Goal: Task Accomplishment & Management: Manage account settings

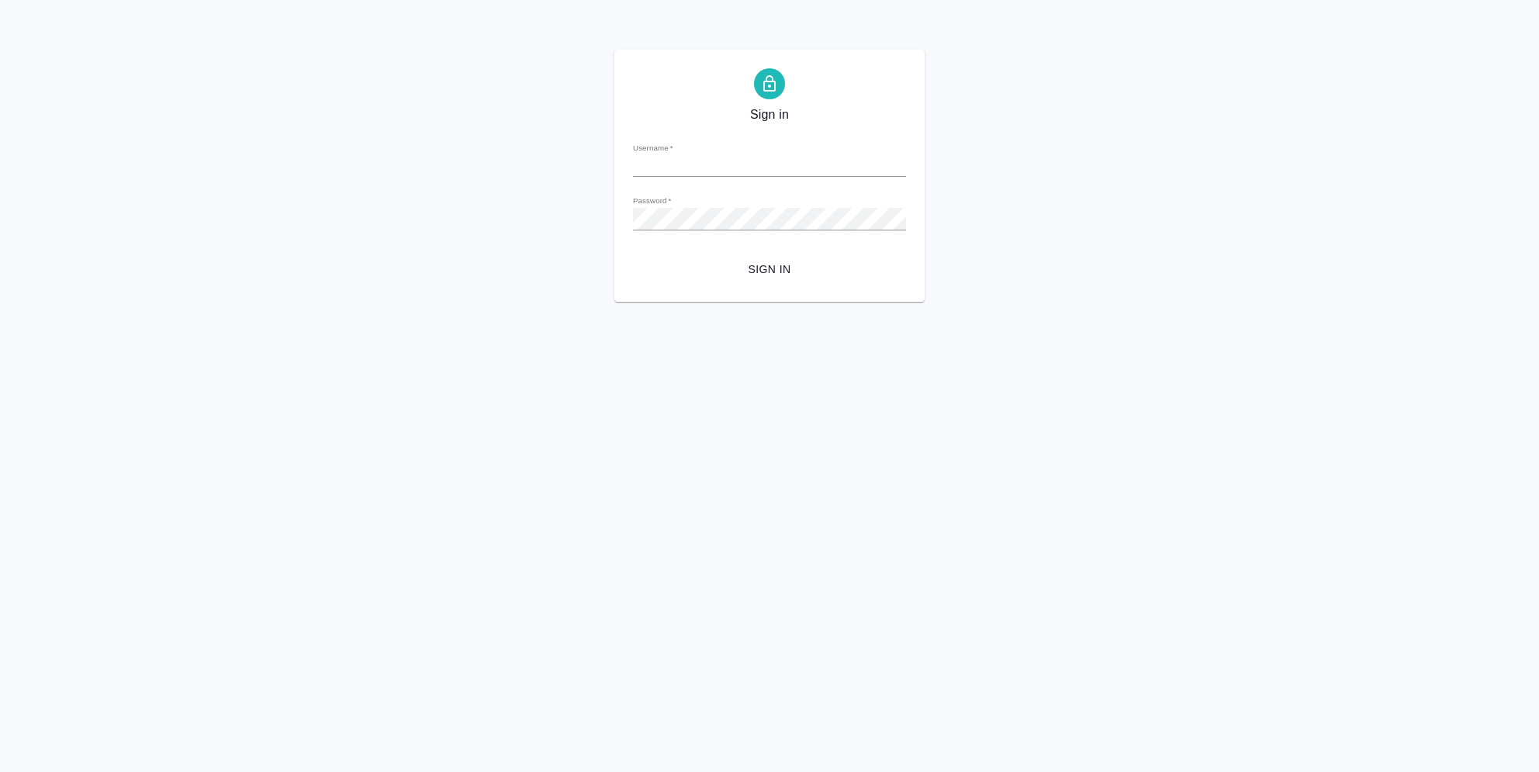
type input "i.semenets@awatera.com"
click at [782, 281] on button "Sign in" at bounding box center [769, 269] width 273 height 29
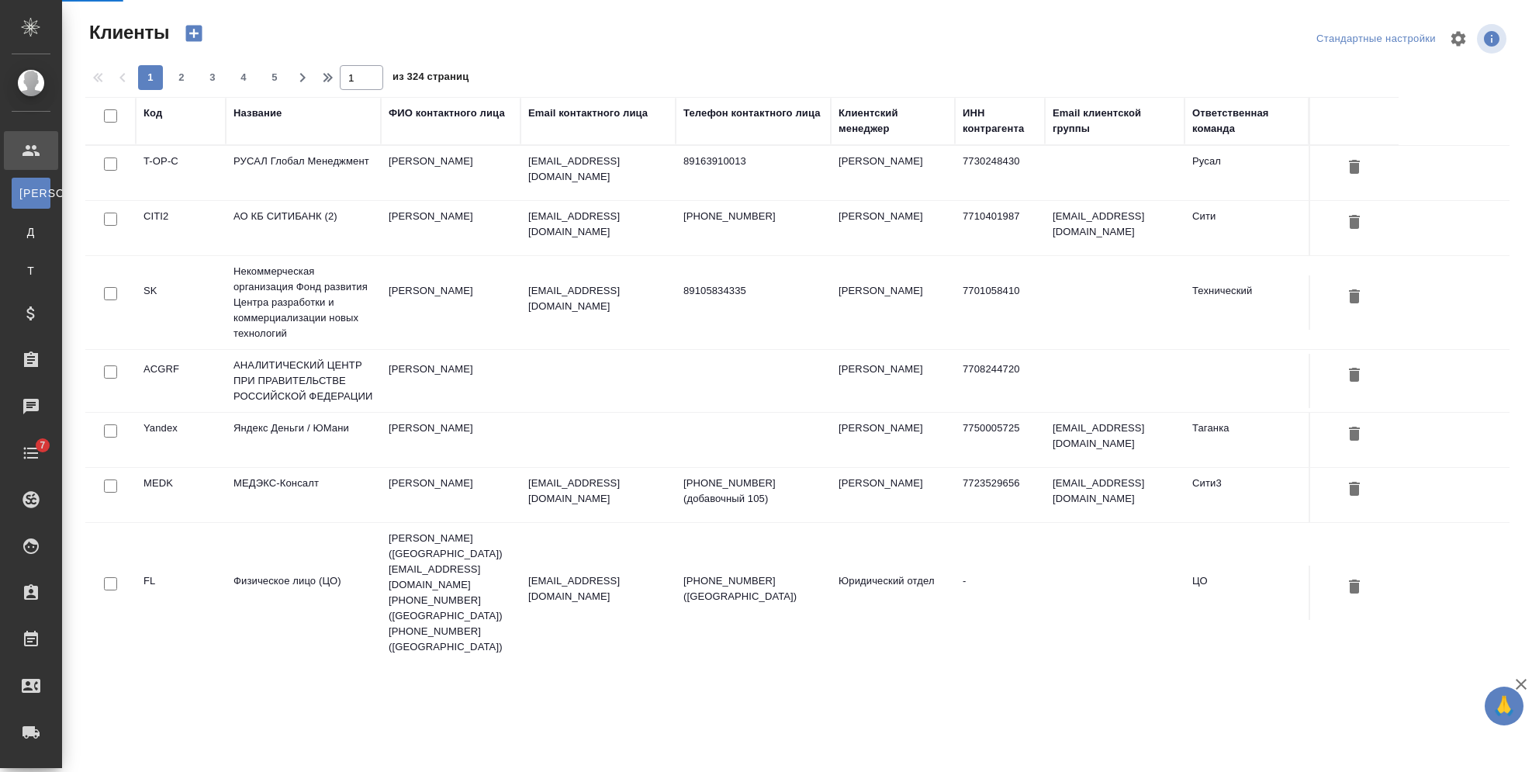
select select "RU"
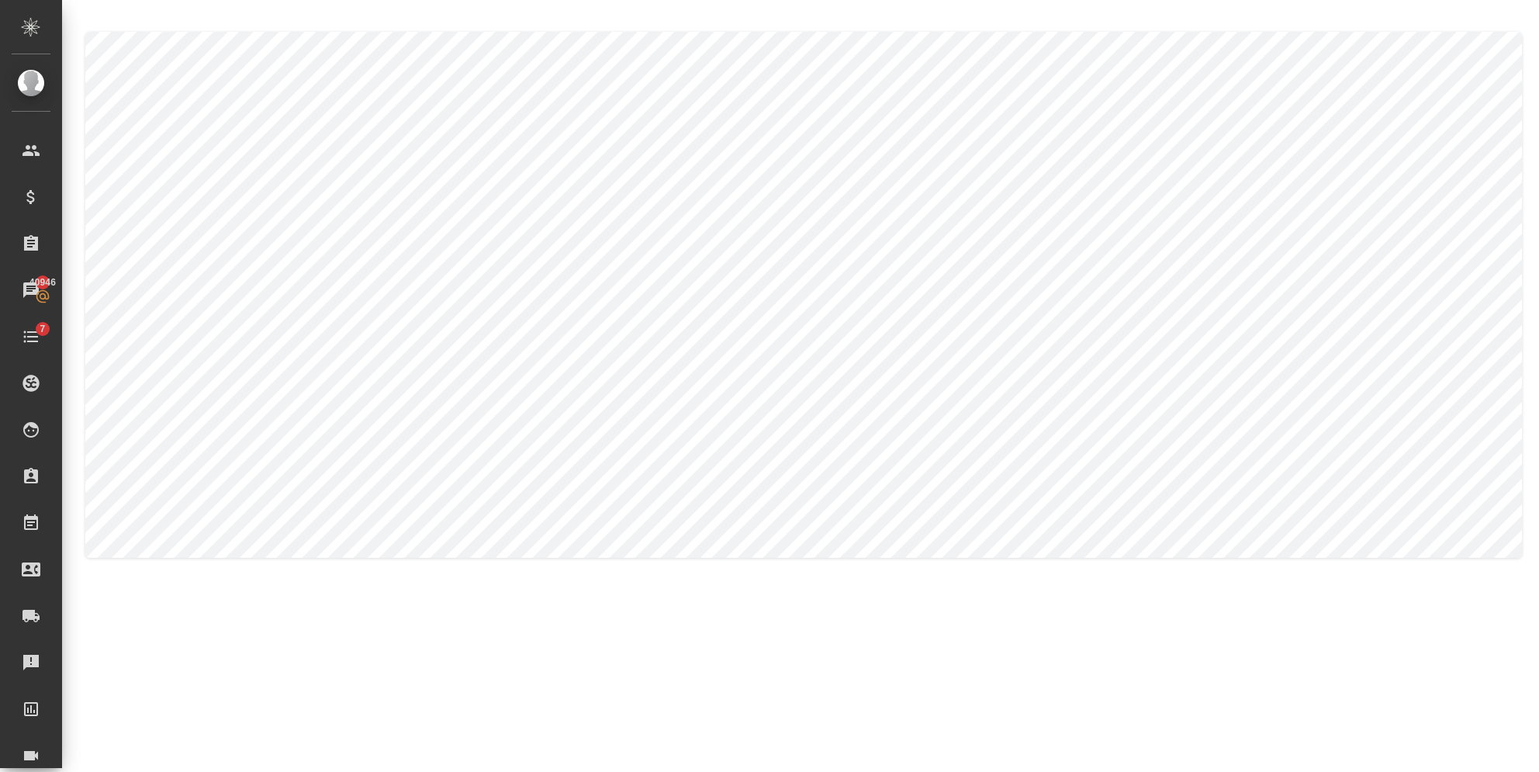
type textarea "Nataliya"
type textarea "Kamakina"
type textarea "Nataliya"
type textarea "Kamakina"
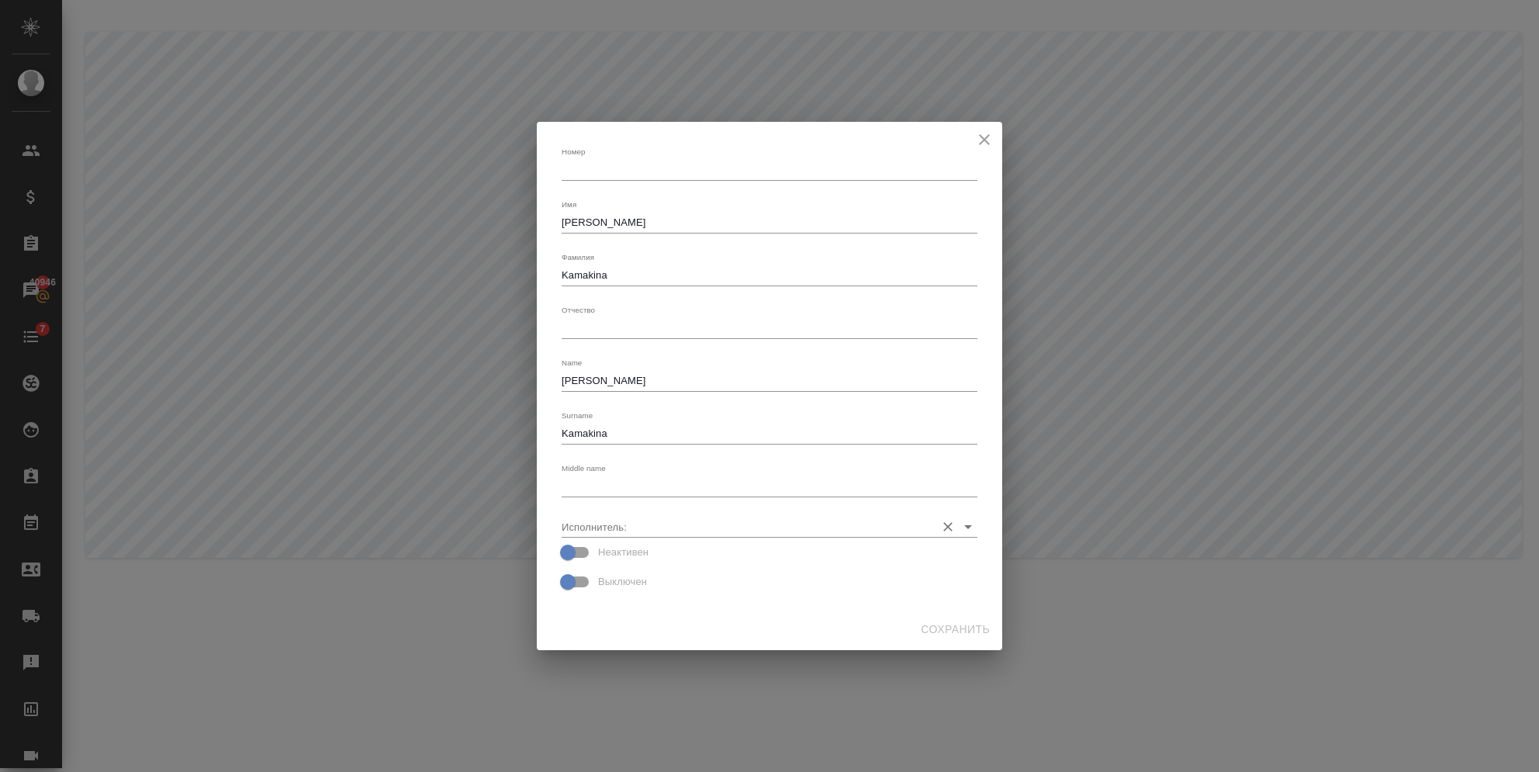
click at [662, 521] on input "Исполнитель:" at bounding box center [745, 526] width 366 height 21
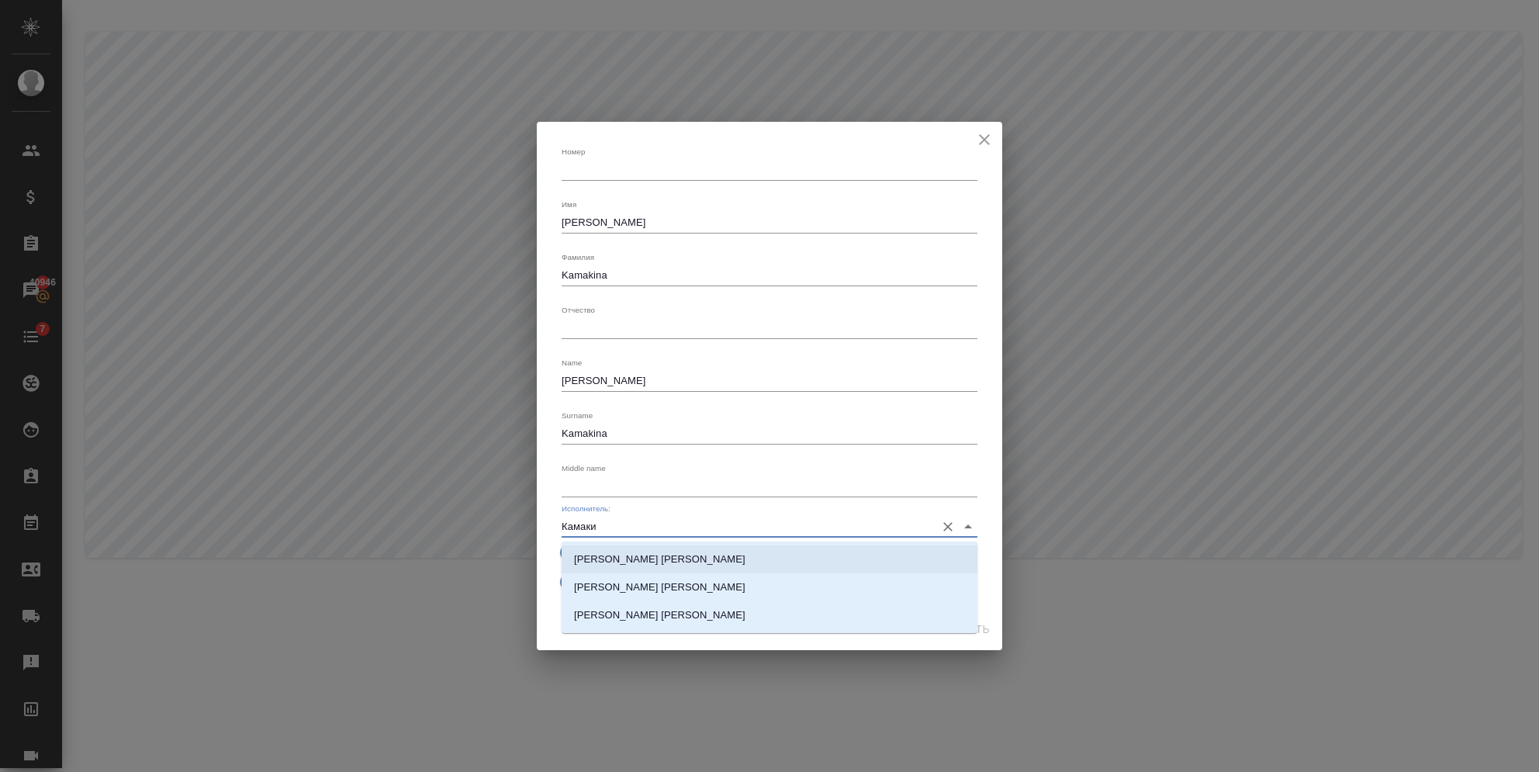
type input "Камаки"
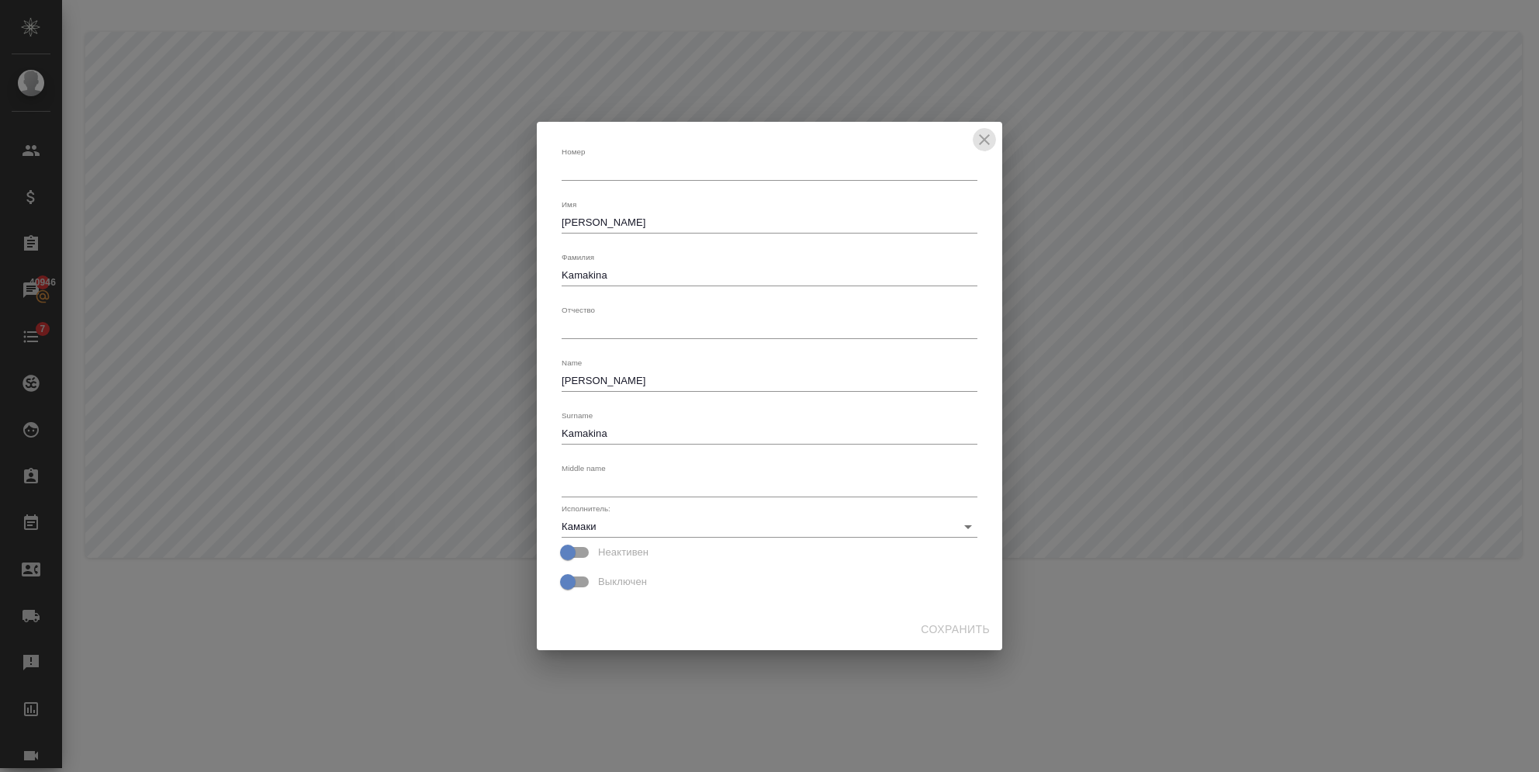
click at [983, 140] on icon "close" at bounding box center [984, 139] width 11 height 11
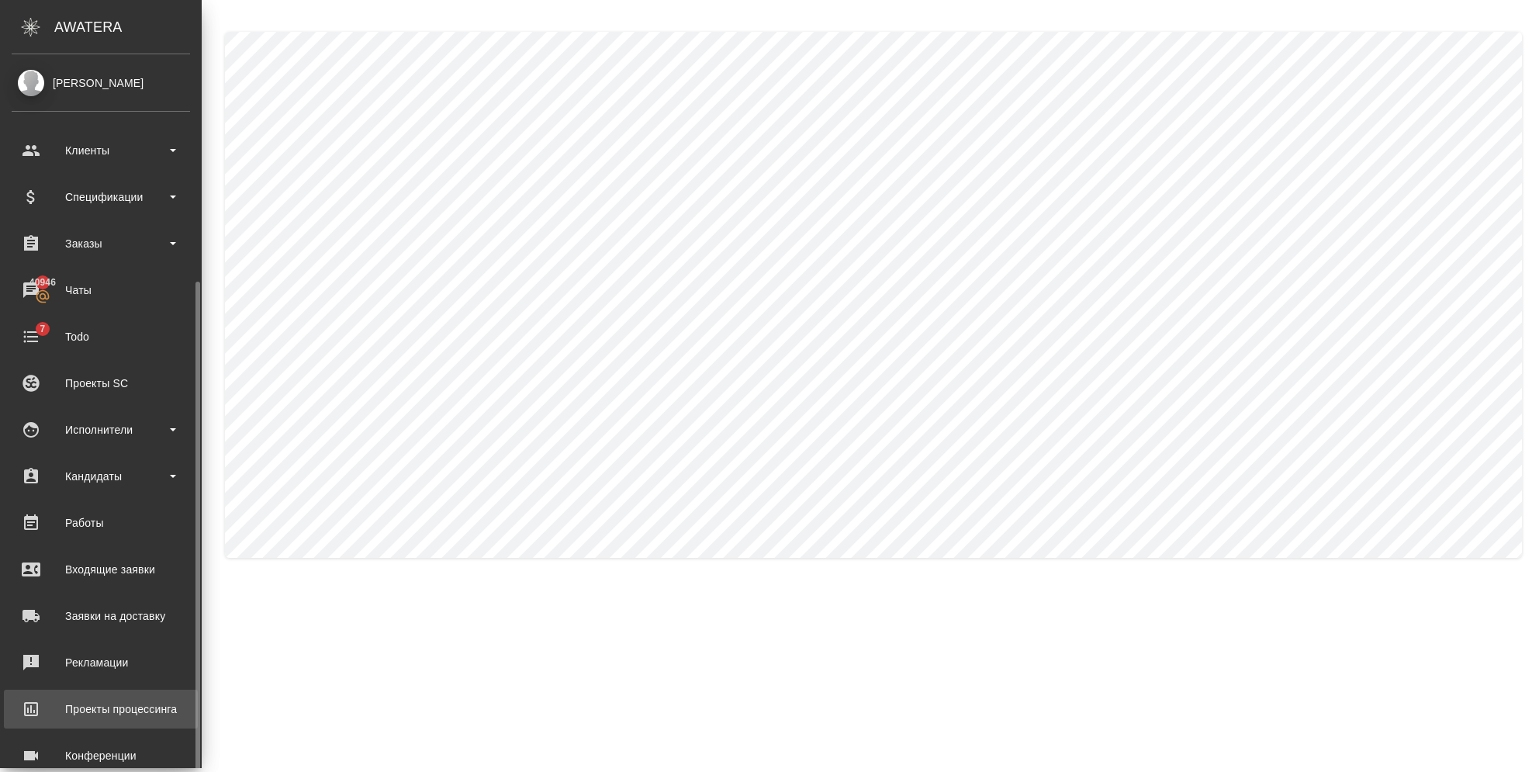
scroll to position [123, 0]
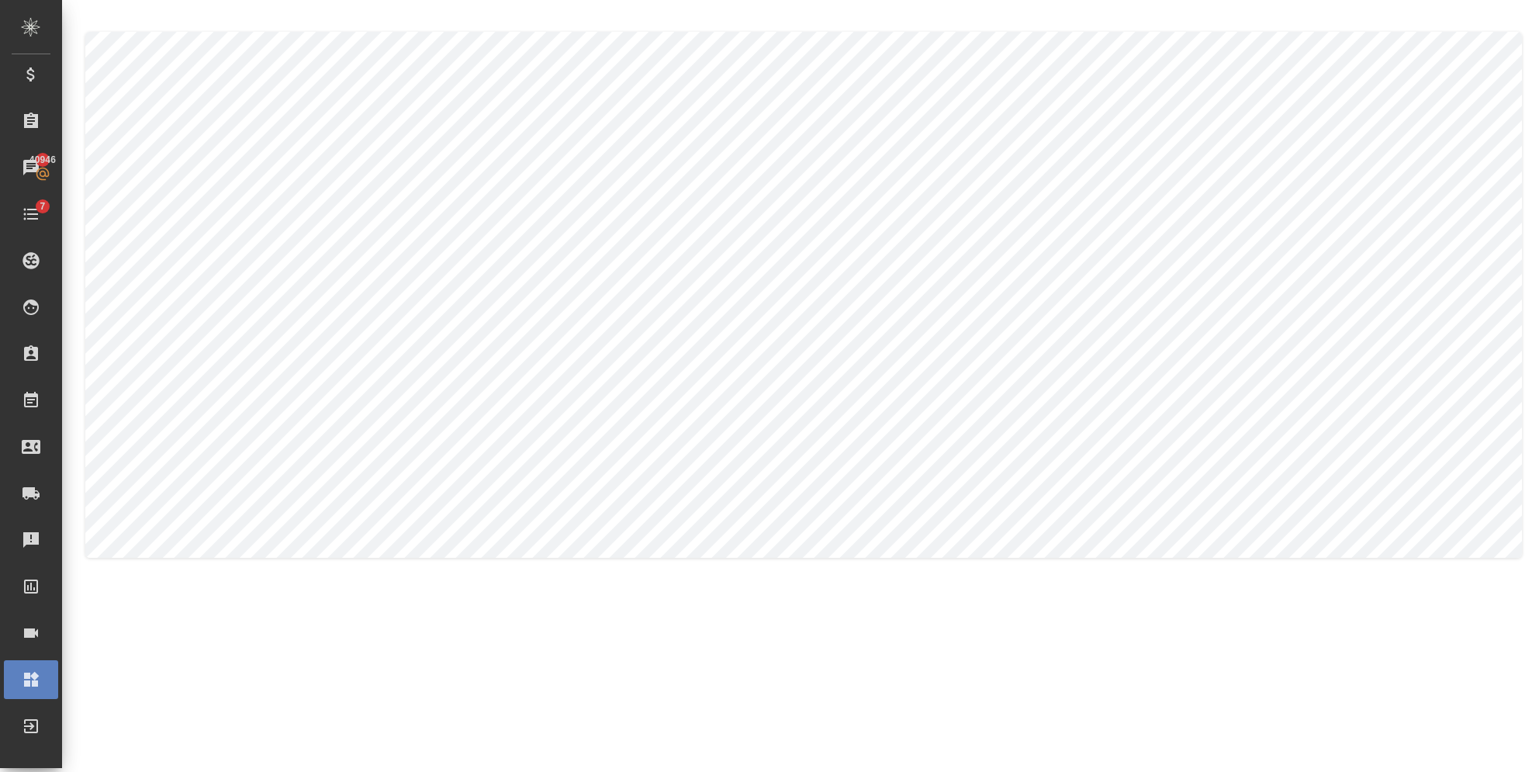
type textarea "Nataliya"
type textarea "Kamakina"
type textarea "Nataliya"
type textarea "Kamakina"
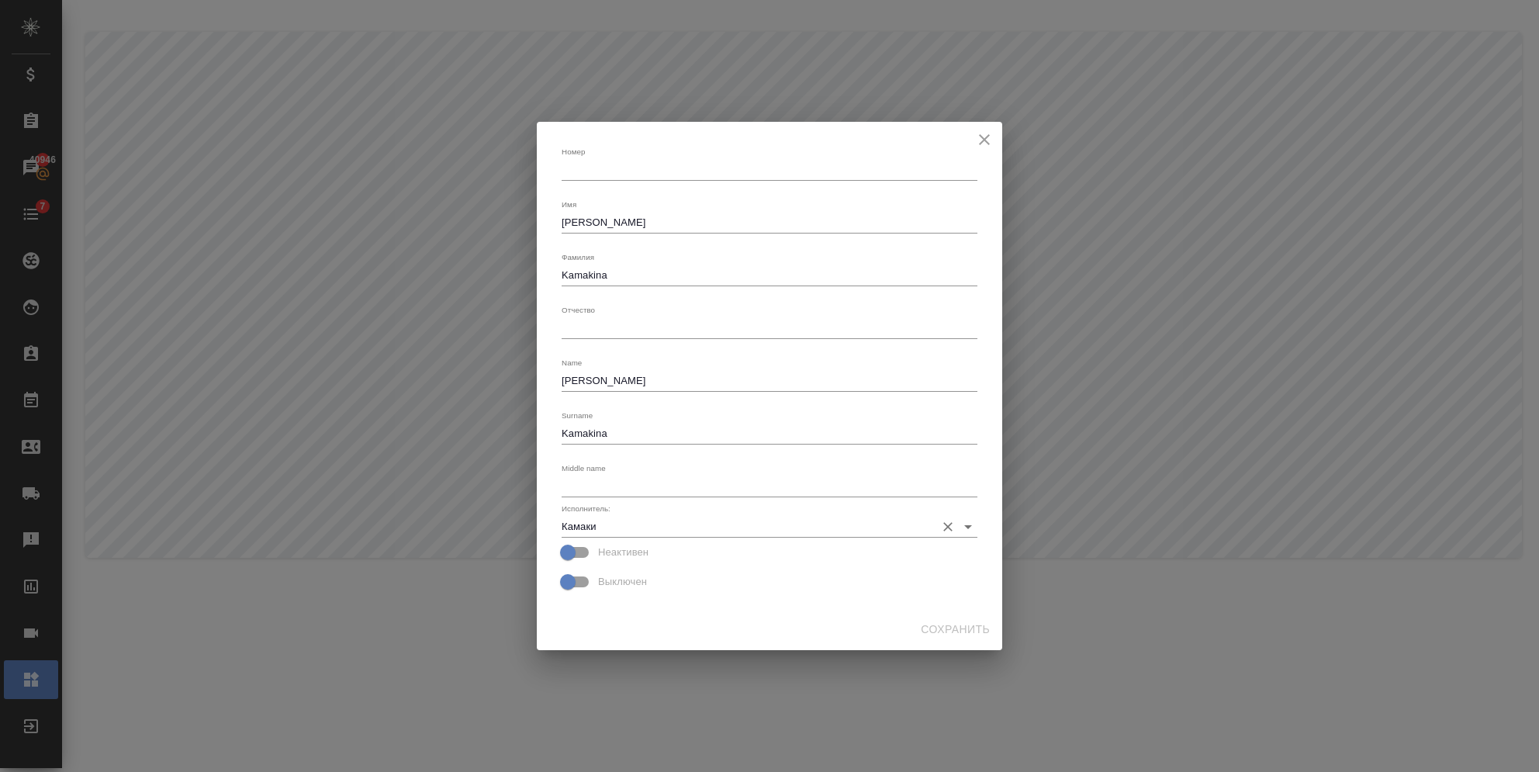
click at [617, 524] on input "Камаки" at bounding box center [745, 526] width 366 height 21
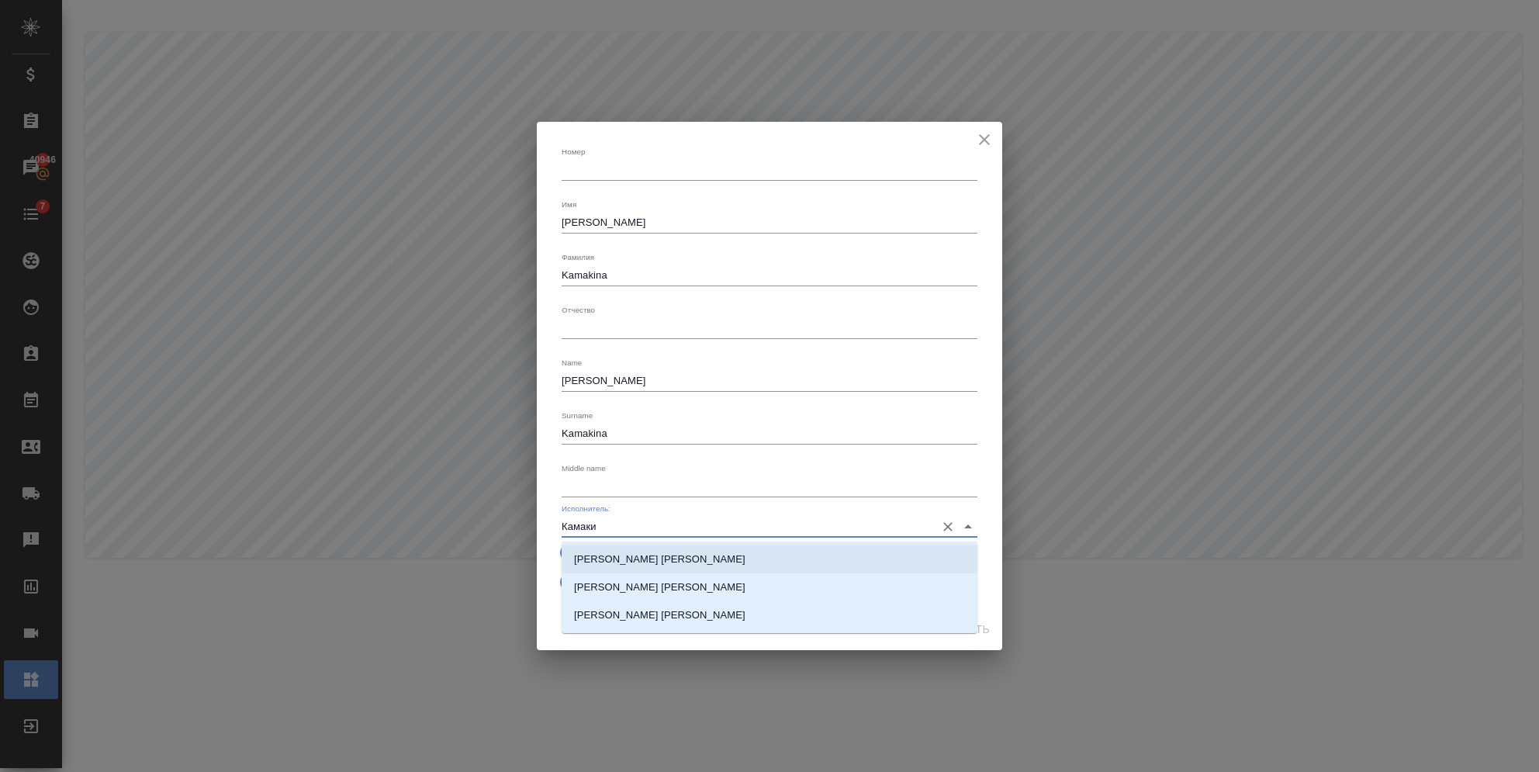
click at [621, 556] on p "Камакина Наталья" at bounding box center [659, 559] width 171 height 16
type input "Камакина Наталья"
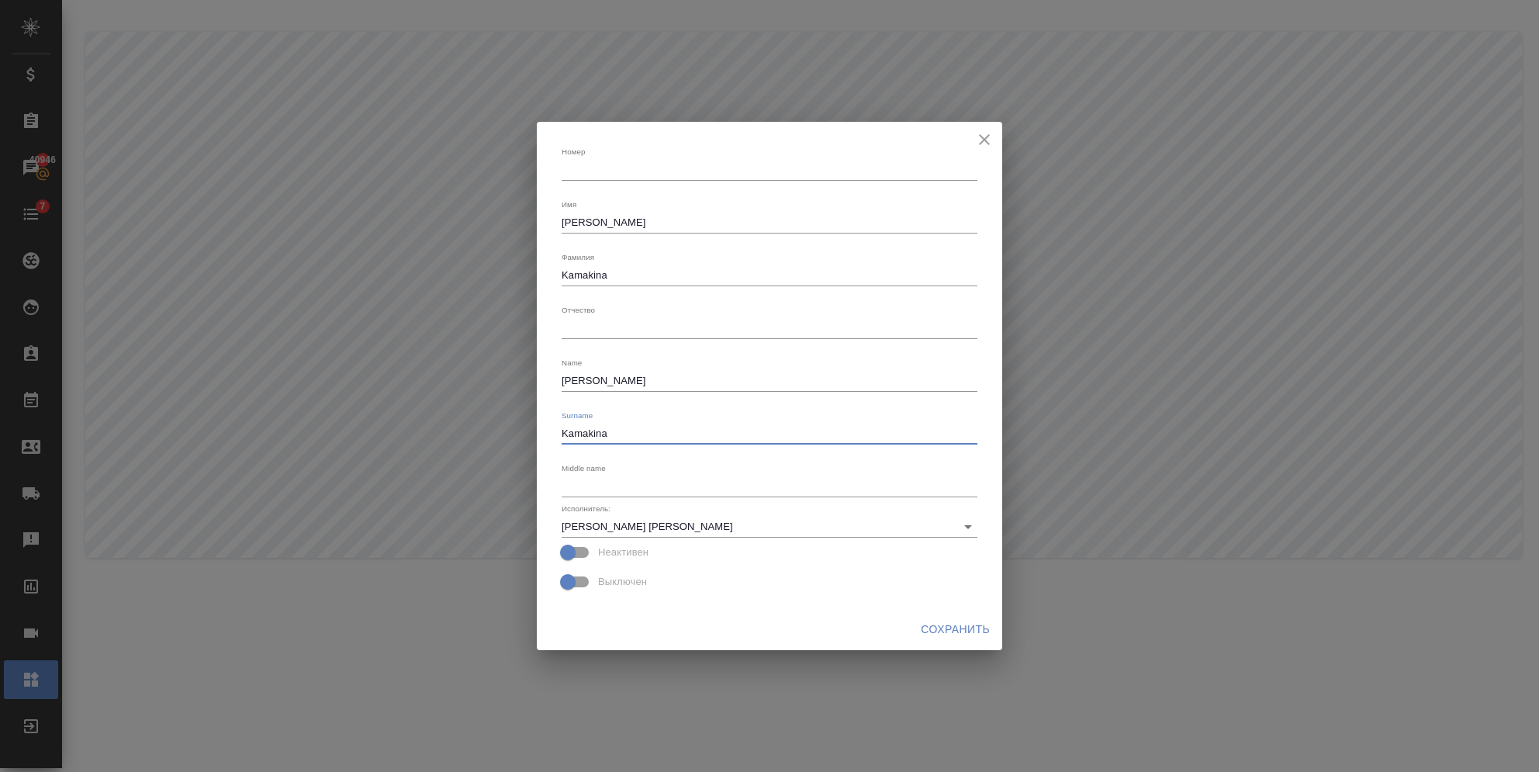
drag, startPoint x: 640, startPoint y: 433, endPoint x: 424, endPoint y: 417, distance: 216.2
click at [431, 425] on div "Номер x Имя Nataliya x Фамилия Kamakina x Отчество x Name Nataliya x Surname Ka…" at bounding box center [769, 386] width 1539 height 772
drag, startPoint x: 626, startPoint y: 275, endPoint x: 315, endPoint y: 255, distance: 311.6
click at [318, 260] on div "Номер x Имя Nataliya x Фамилия Kamakina x Отчество x Name Nataliya x Surname Ka…" at bounding box center [769, 386] width 1539 height 772
type textarea "Камакина"
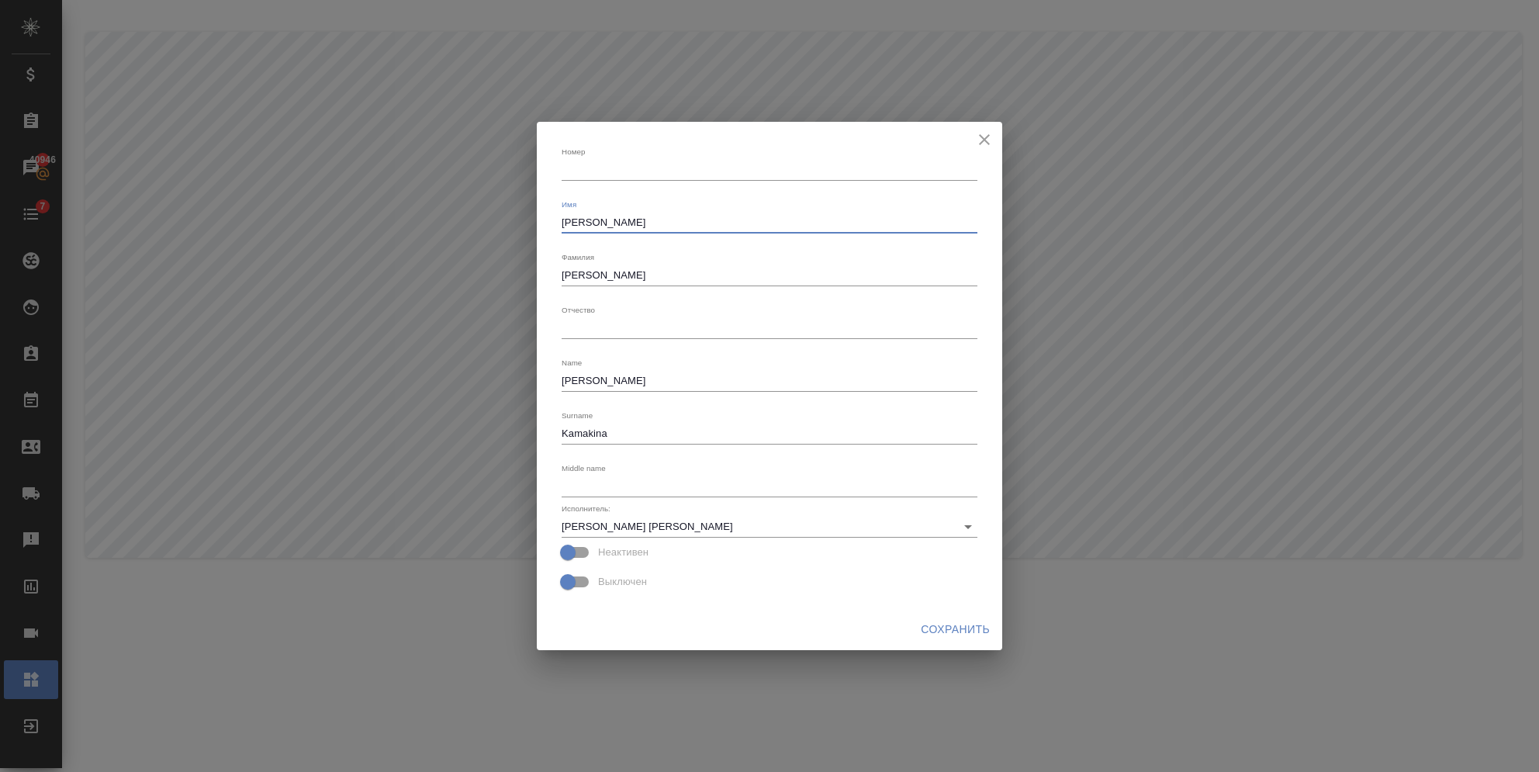
drag, startPoint x: 630, startPoint y: 216, endPoint x: 420, endPoint y: 219, distance: 210.2
click at [420, 219] on div "Номер x Имя Nataliya x Фамилия Камакина x Отчество x Name Nataliya x Surname Ka…" at bounding box center [769, 386] width 1539 height 772
type textarea "Наталья"
click at [952, 634] on span "Сохранить" at bounding box center [955, 629] width 69 height 19
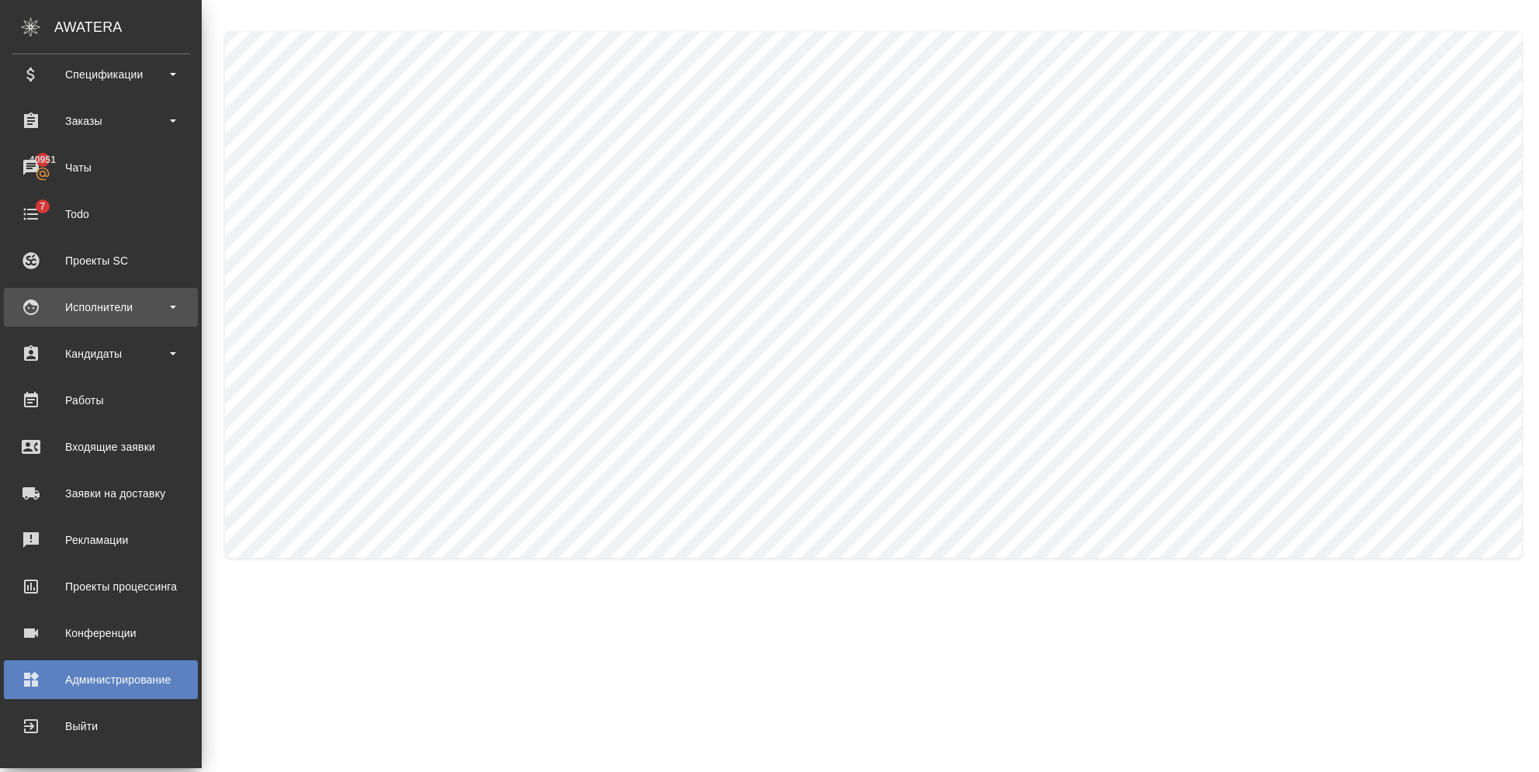
click at [100, 316] on div "Исполнители" at bounding box center [101, 307] width 178 height 23
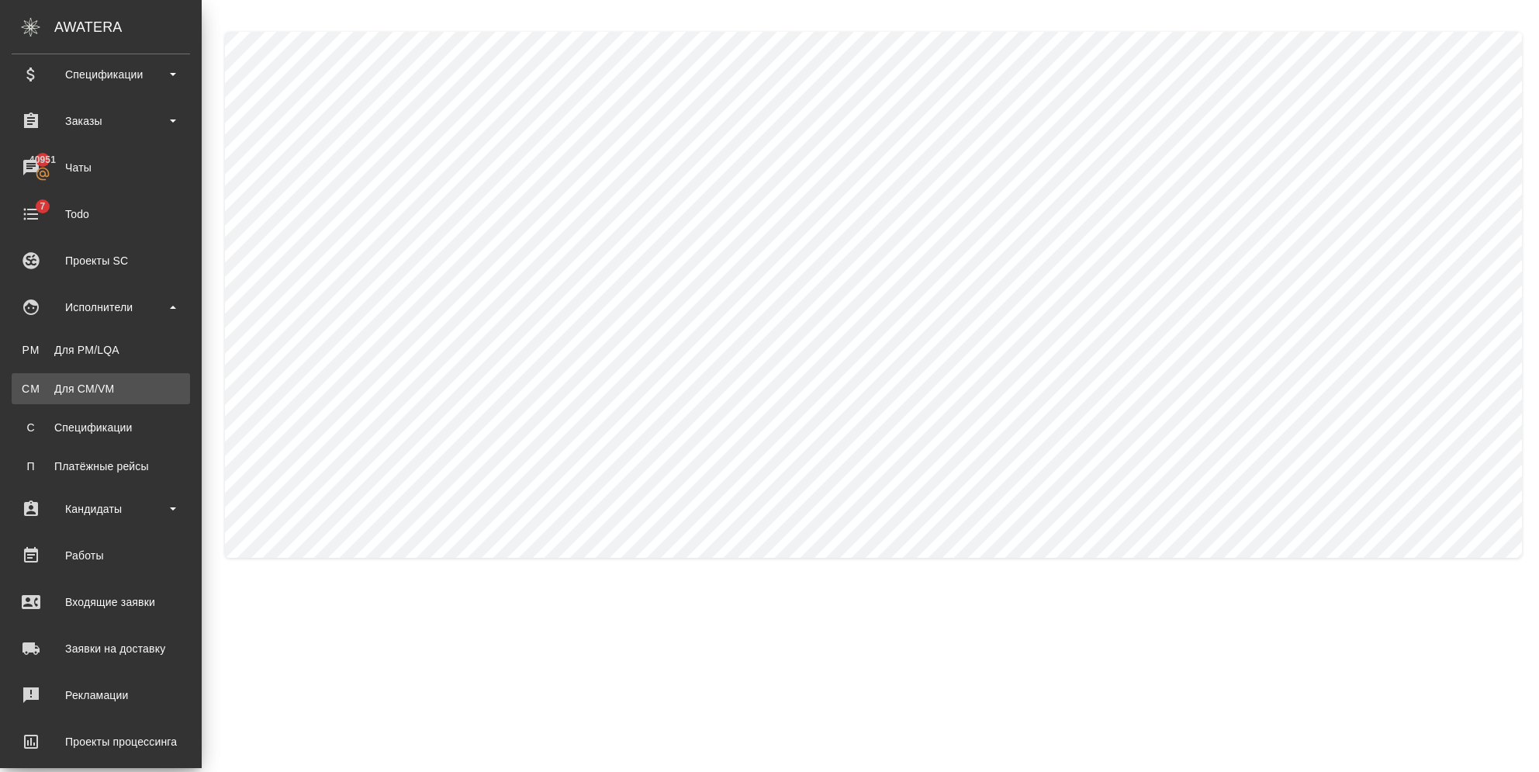
click at [100, 394] on div "Для CM/VM" at bounding box center [100, 389] width 163 height 16
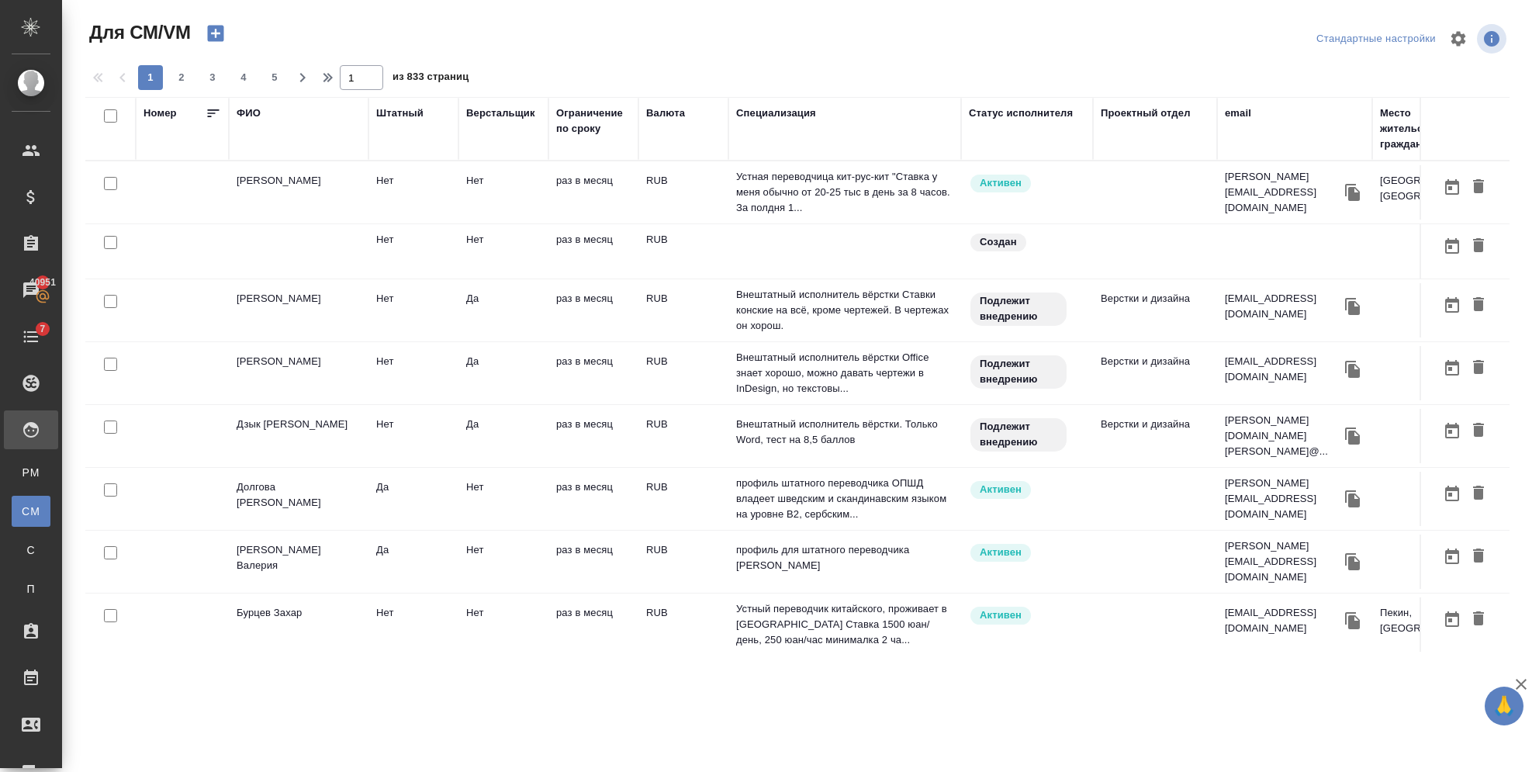
click at [237, 109] on div "ФИО" at bounding box center [249, 113] width 24 height 16
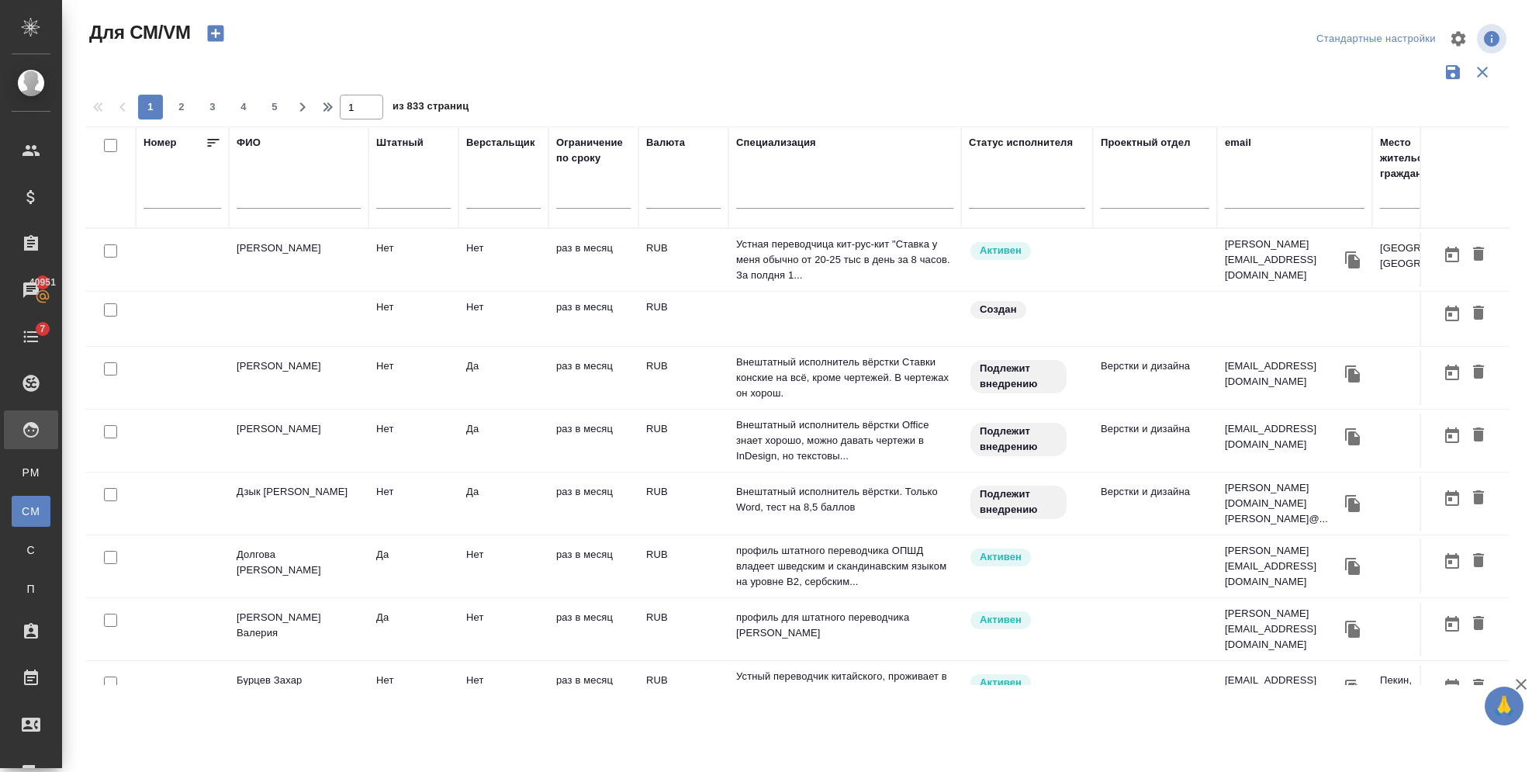
click at [252, 191] on input "text" at bounding box center [299, 198] width 124 height 19
type input "комова"
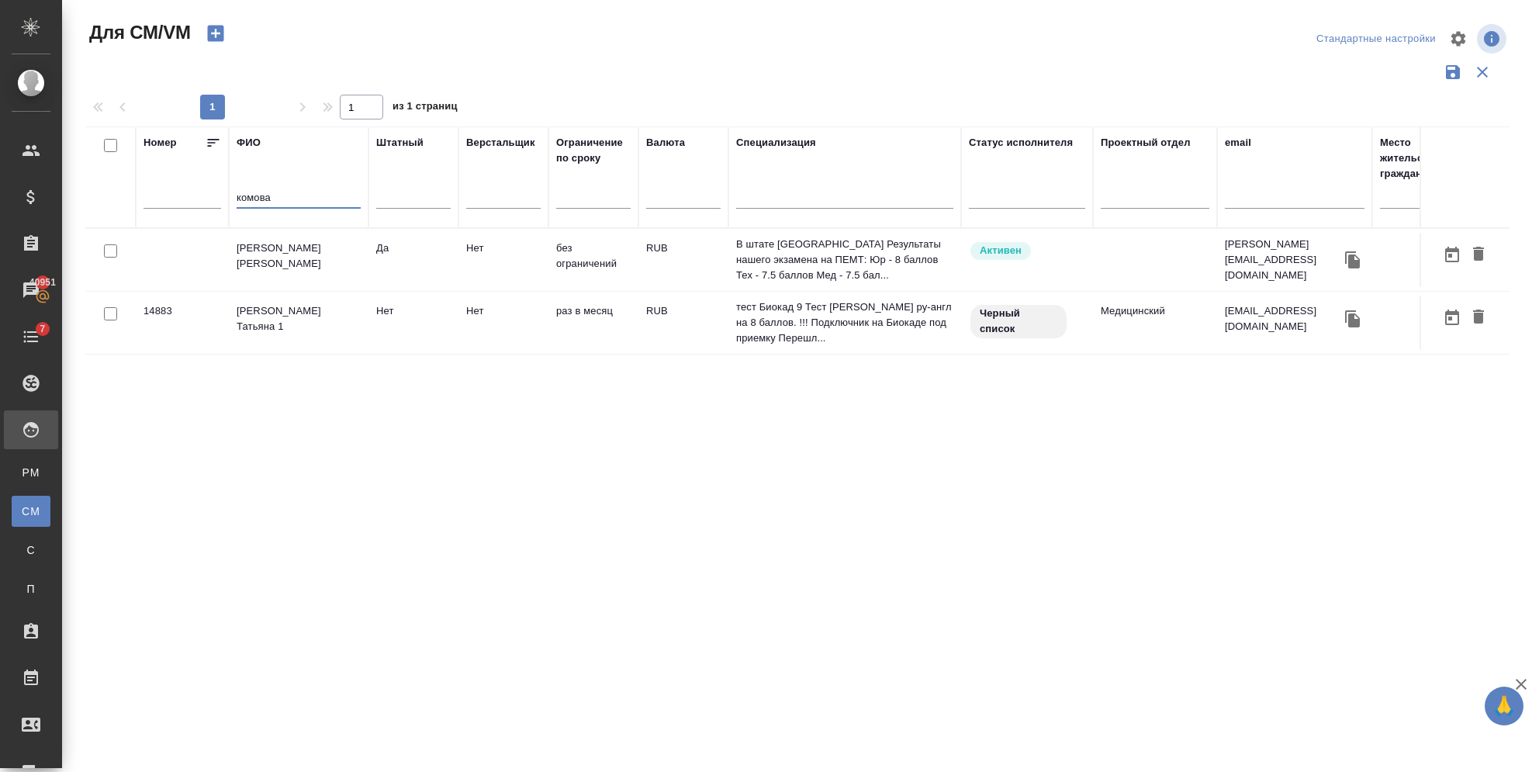
click at [319, 324] on td "[PERSON_NAME] 1" at bounding box center [299, 323] width 140 height 54
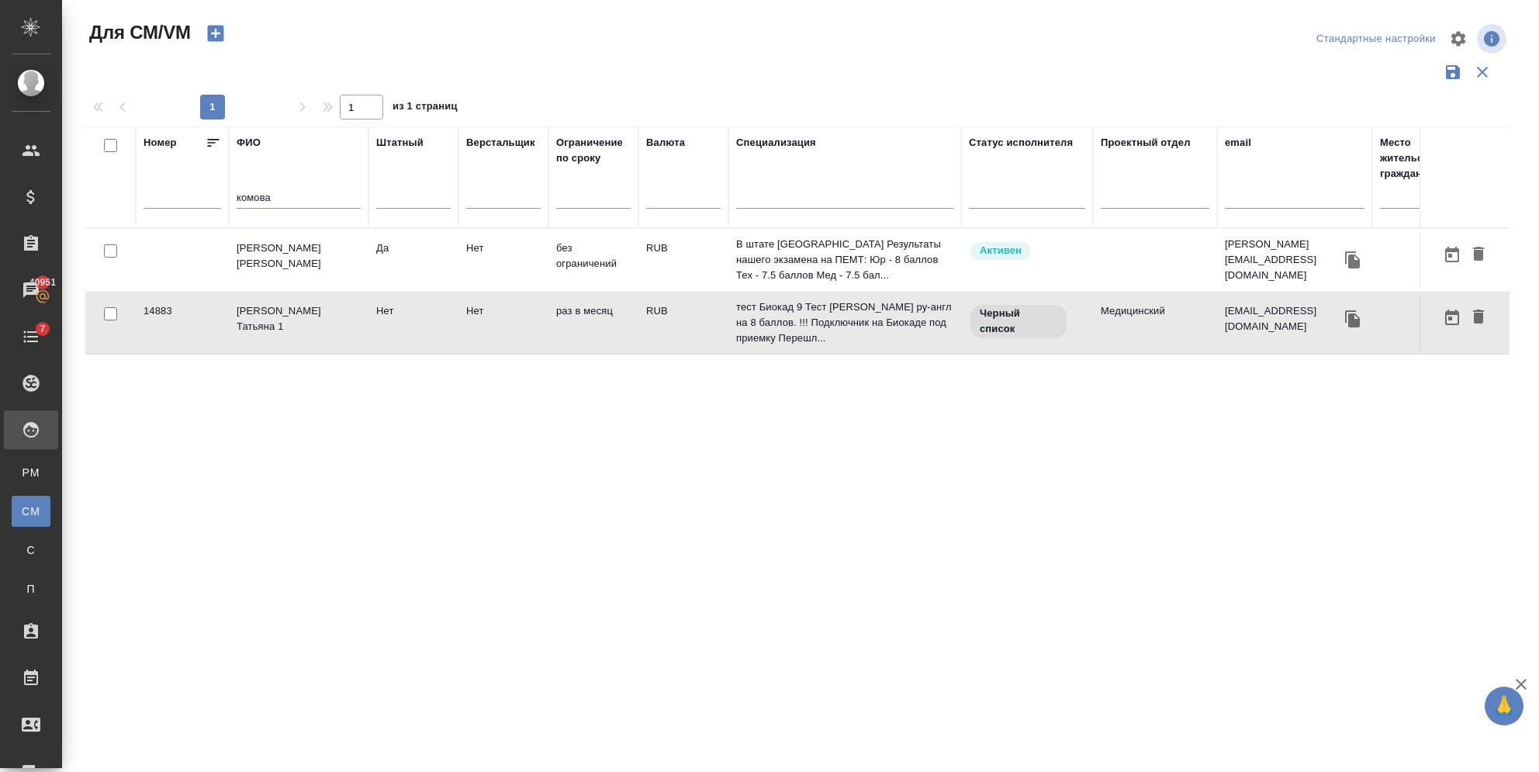
click at [319, 324] on td "[PERSON_NAME] 1" at bounding box center [299, 323] width 140 height 54
click at [298, 258] on td "Комова Татьяна" at bounding box center [299, 260] width 140 height 54
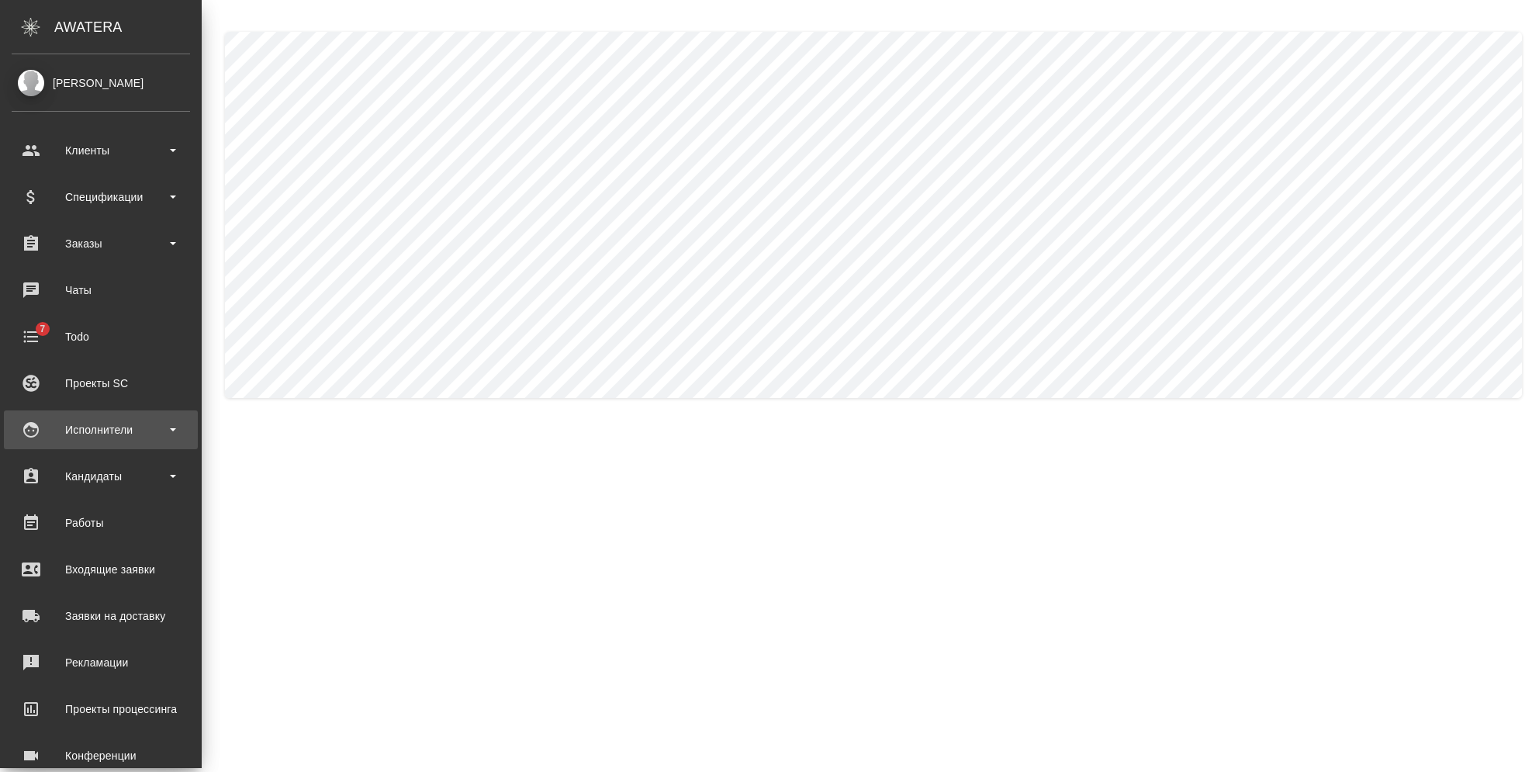
click at [103, 437] on div "Исполнители" at bounding box center [101, 429] width 178 height 23
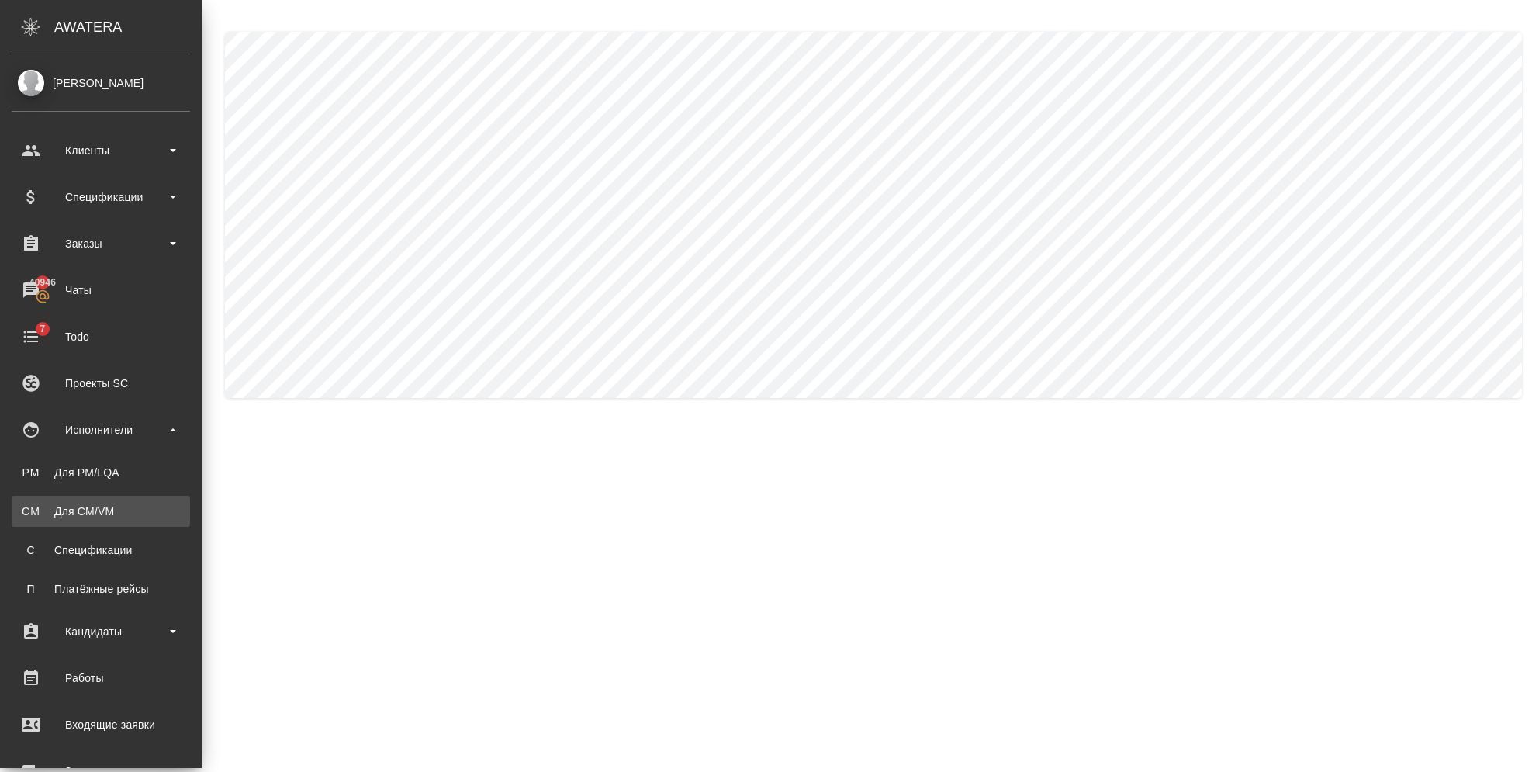
click at [101, 508] on div "Для CM/VM" at bounding box center [100, 511] width 163 height 16
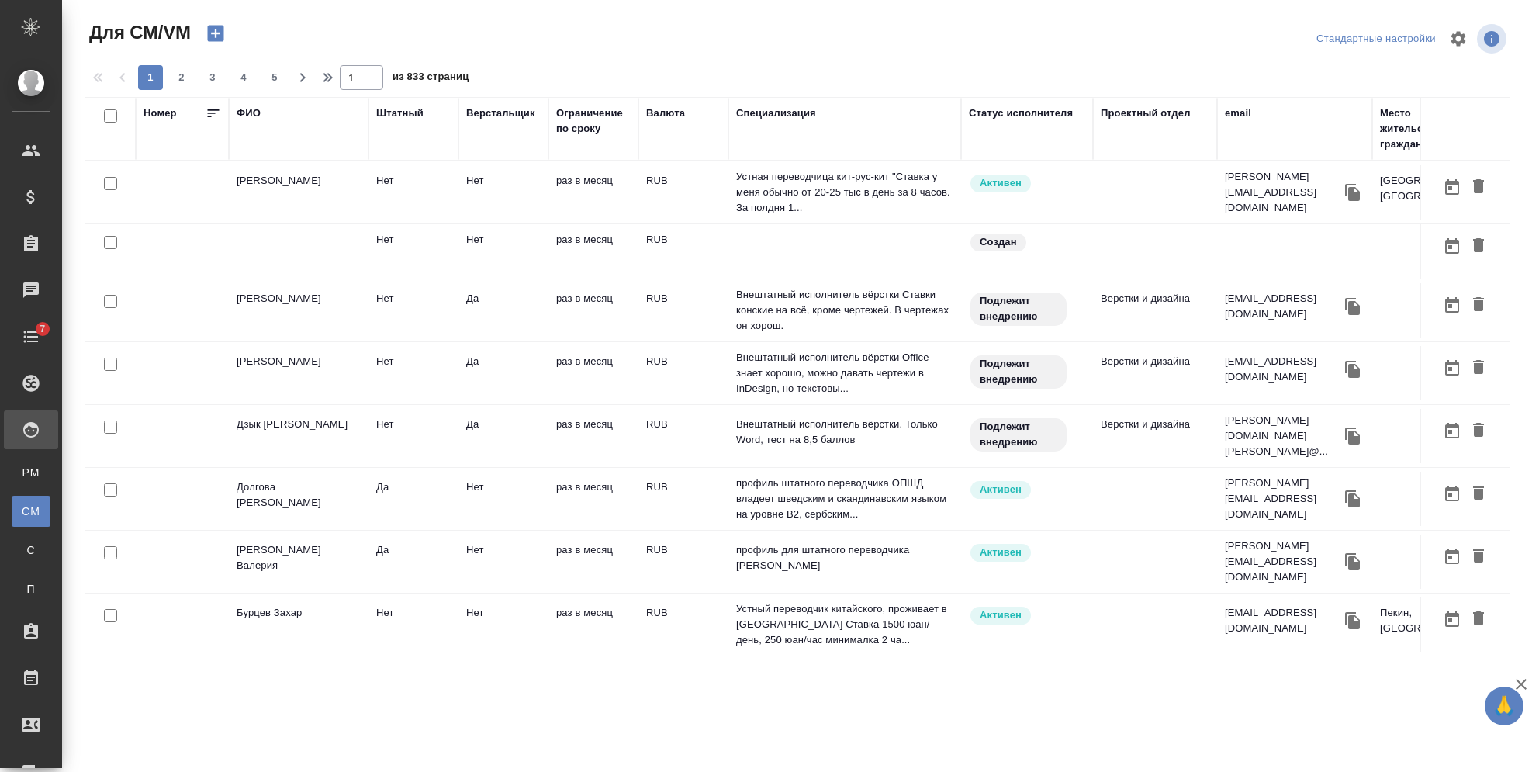
click at [261, 114] on div "ФИО" at bounding box center [299, 113] width 124 height 16
click at [245, 112] on div "ФИО" at bounding box center [249, 113] width 24 height 16
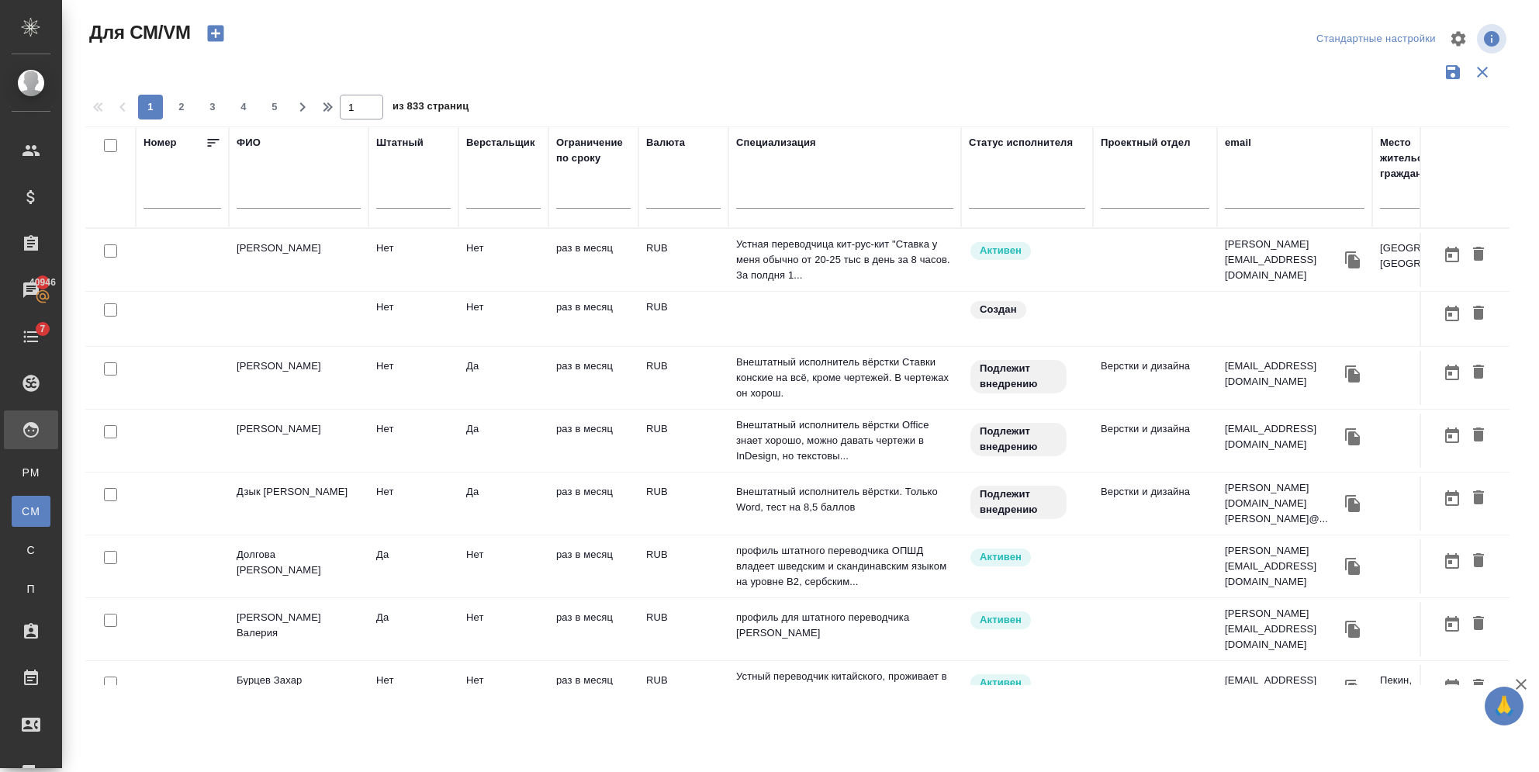
click at [1266, 199] on input "text" at bounding box center [1295, 198] width 140 height 19
paste input "n.kamakina@awatera.com"
type input "n.kamakina@awatera.com"
